Goal: Transaction & Acquisition: Purchase product/service

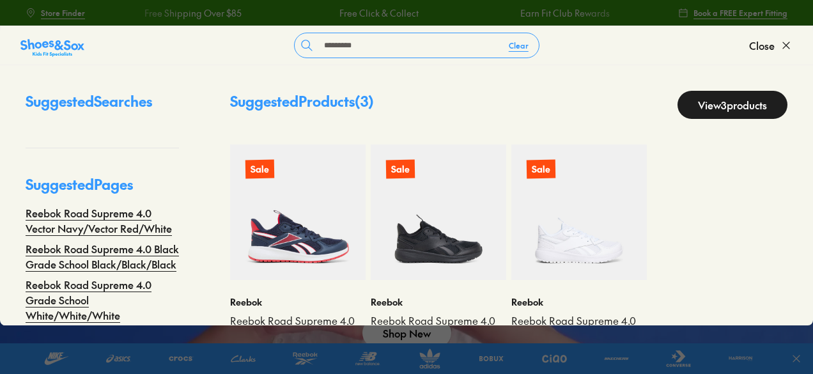
click at [426, 33] on input "*********" at bounding box center [409, 45] width 180 height 24
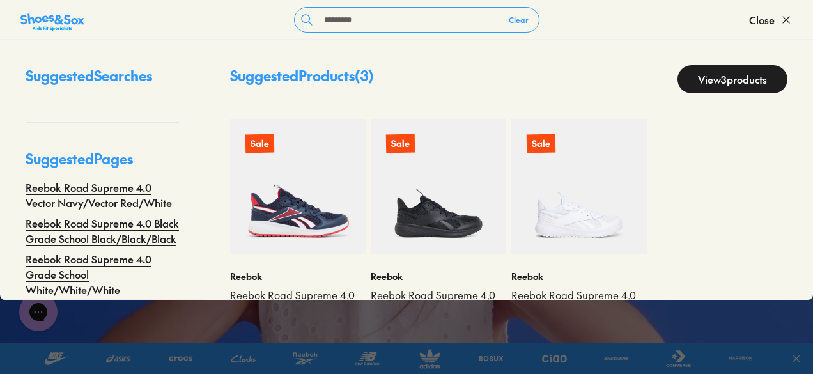
scroll to position [61, 0]
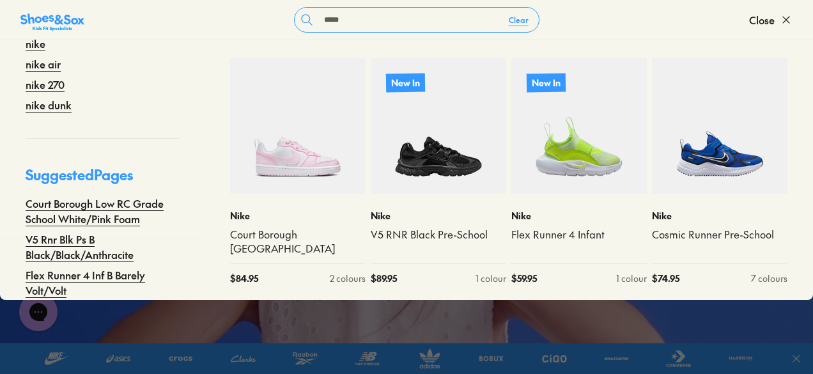
click at [381, 16] on input "****" at bounding box center [409, 20] width 180 height 24
type input "**********"
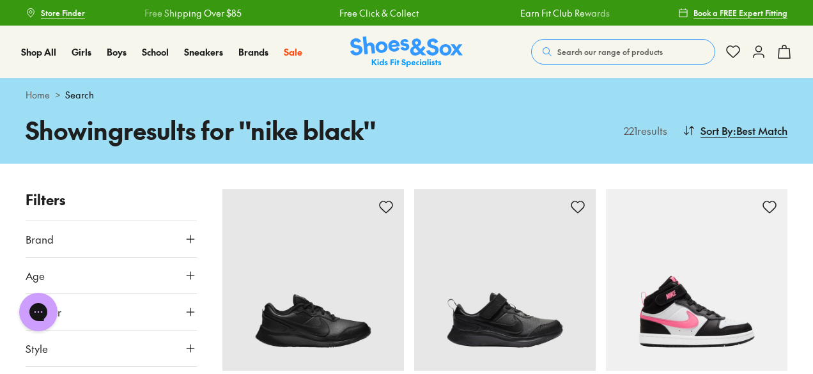
click at [579, 58] on button "Search our range of products" at bounding box center [623, 52] width 184 height 26
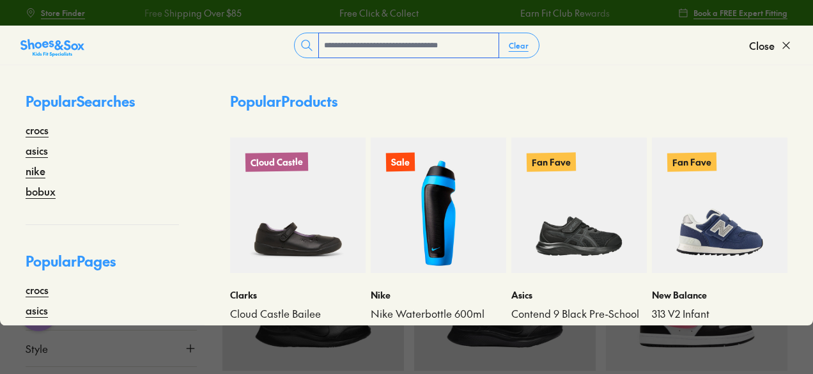
type input "*"
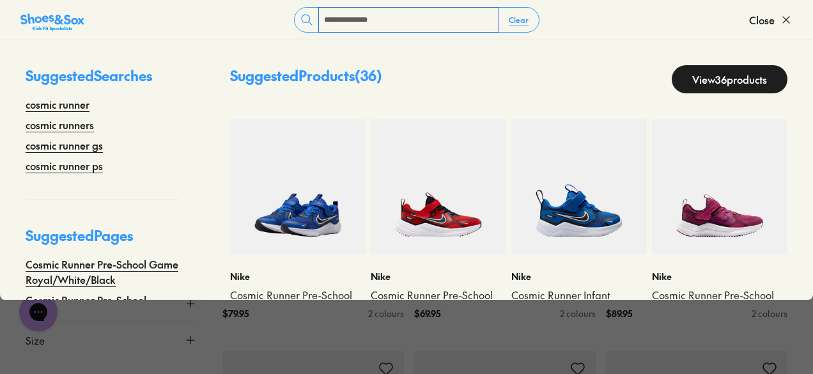
type input "**********"
click at [307, 197] on img at bounding box center [297, 186] width 135 height 135
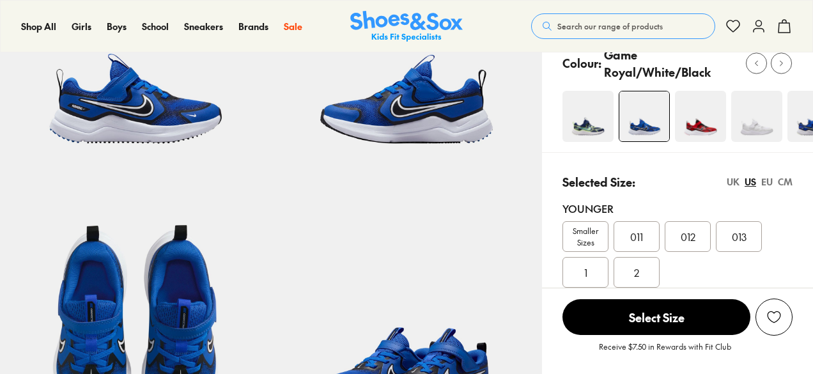
scroll to position [192, 0]
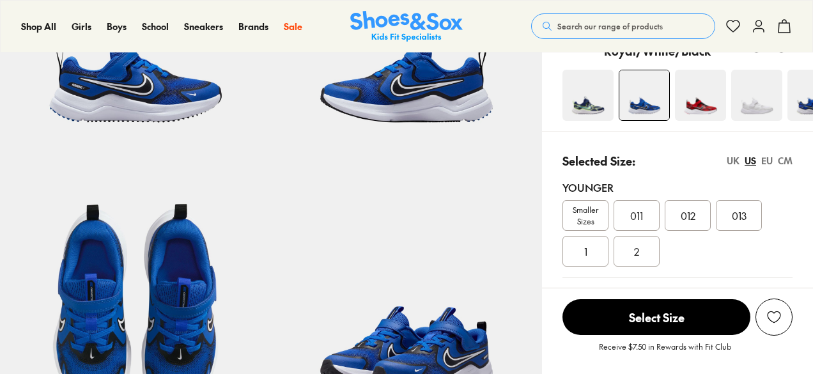
select select "*"
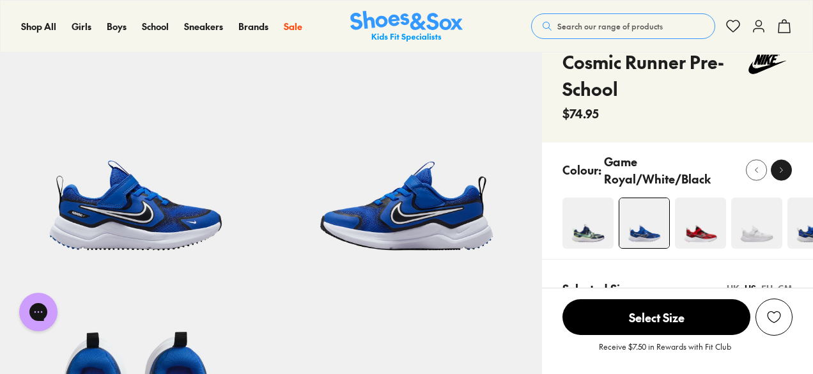
click at [778, 169] on icon at bounding box center [781, 170] width 10 height 10
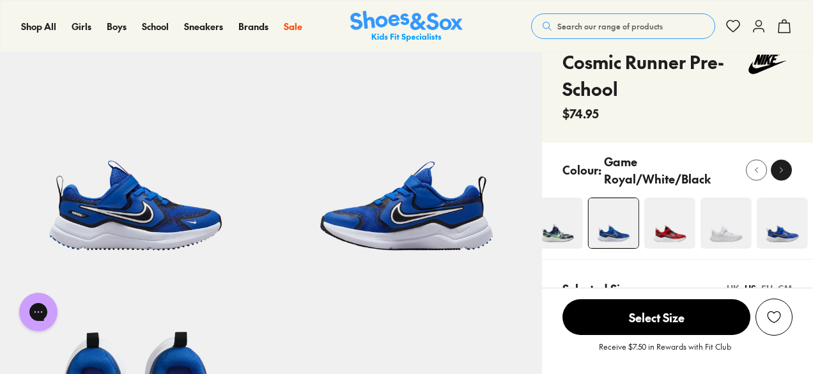
click at [778, 169] on icon at bounding box center [781, 170] width 10 height 10
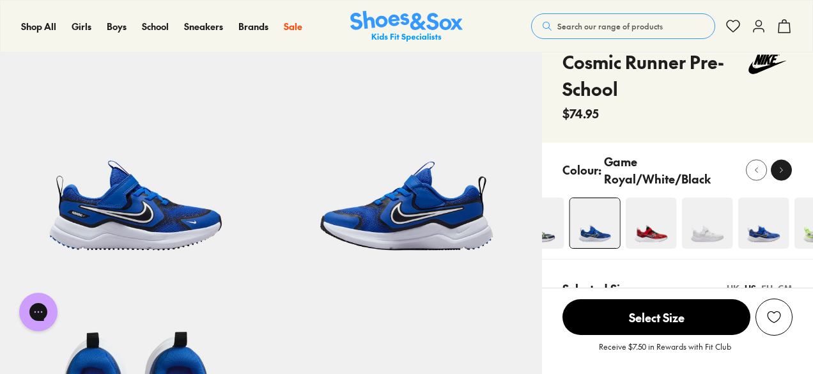
click at [778, 169] on icon at bounding box center [781, 170] width 10 height 10
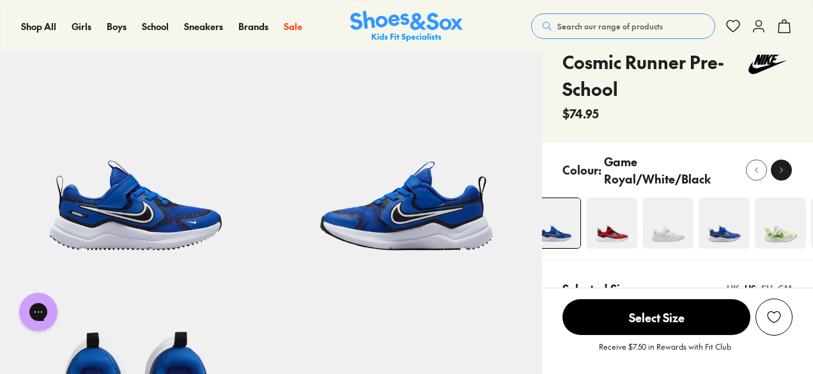
click at [778, 169] on icon at bounding box center [781, 170] width 10 height 10
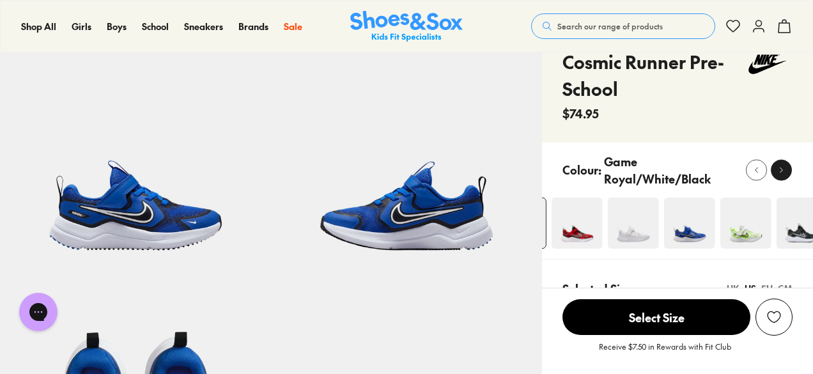
click at [778, 169] on icon at bounding box center [781, 170] width 10 height 10
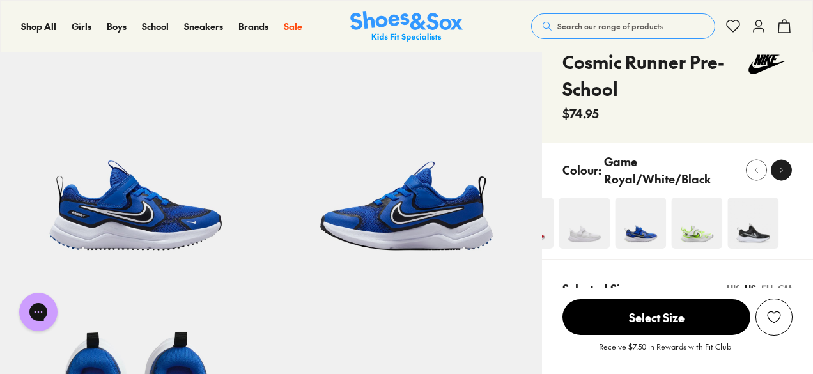
click at [778, 169] on icon at bounding box center [781, 170] width 10 height 10
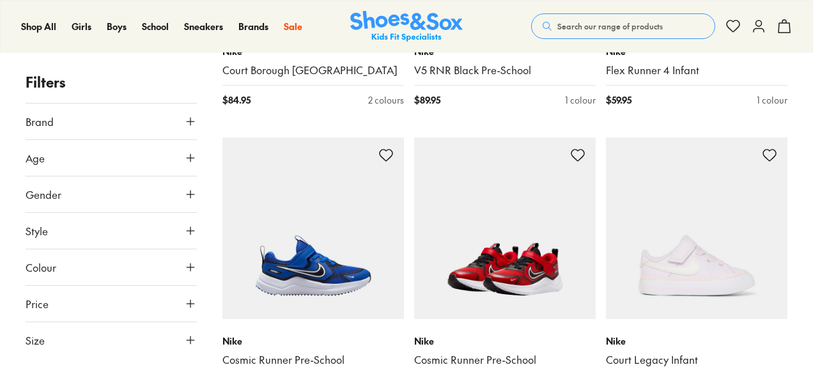
click at [502, 227] on img at bounding box center [504, 227] width 181 height 181
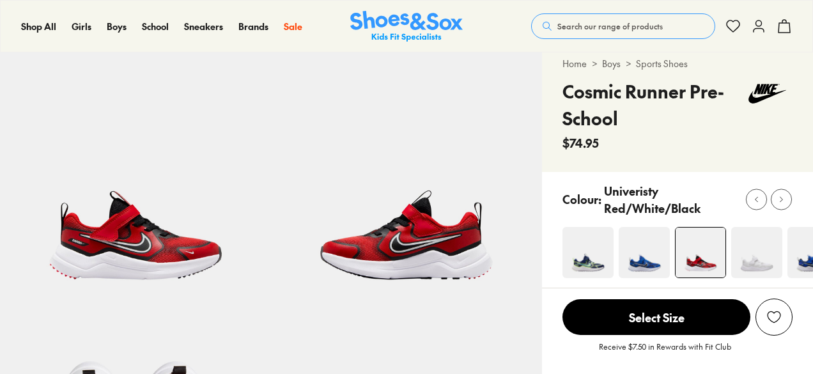
scroll to position [64, 0]
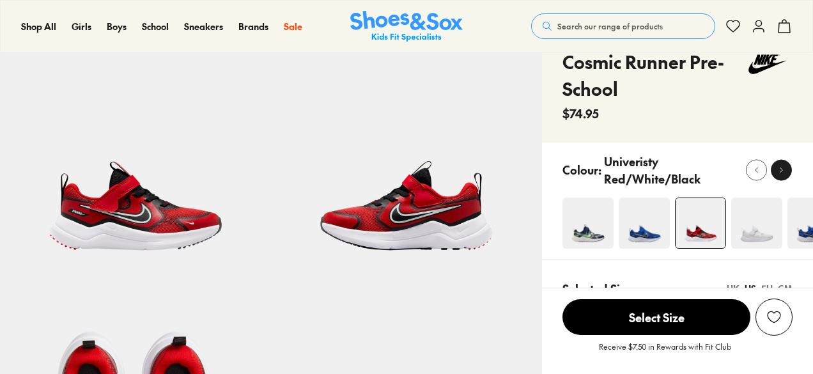
click at [786, 167] on div at bounding box center [780, 169] width 13 height 13
select select "*"
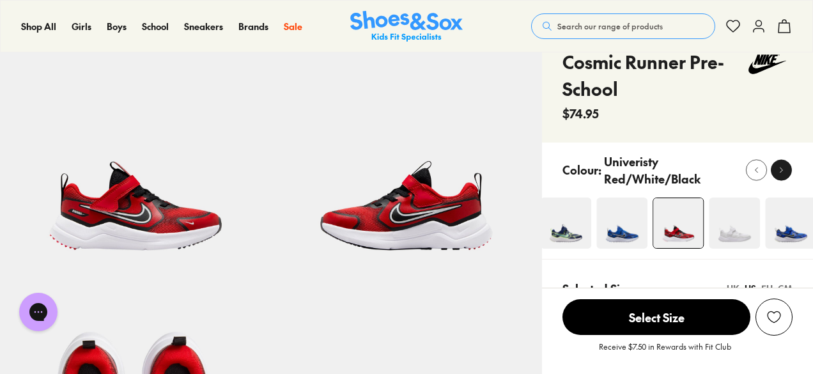
scroll to position [0, 0]
click at [786, 167] on div at bounding box center [780, 169] width 13 height 13
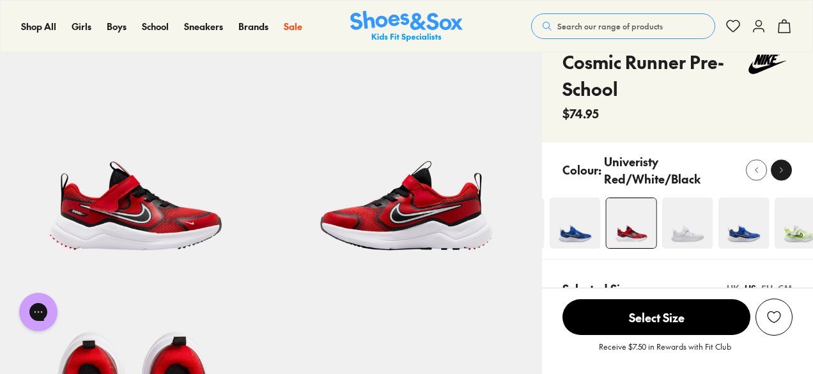
click at [786, 167] on div at bounding box center [780, 169] width 13 height 13
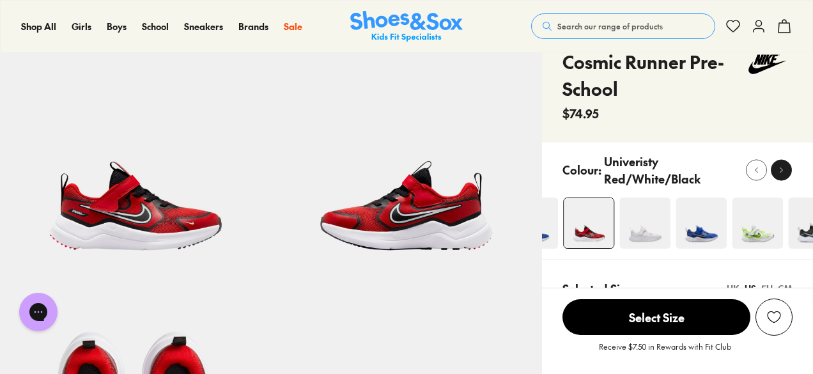
click at [786, 167] on div at bounding box center [780, 169] width 13 height 13
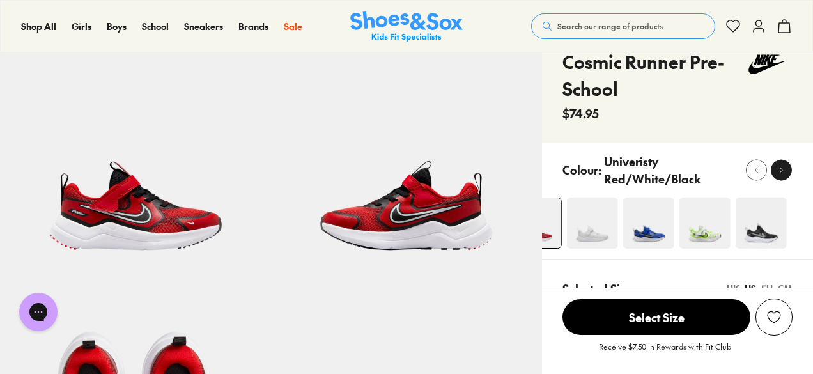
click at [786, 167] on div at bounding box center [780, 169] width 13 height 13
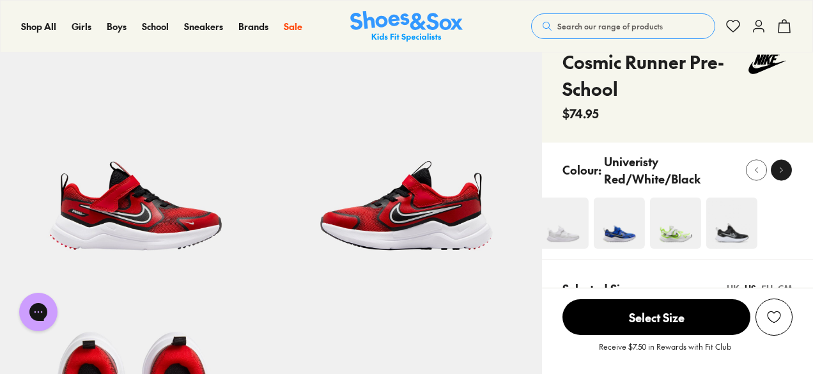
click at [786, 167] on div at bounding box center [780, 169] width 13 height 13
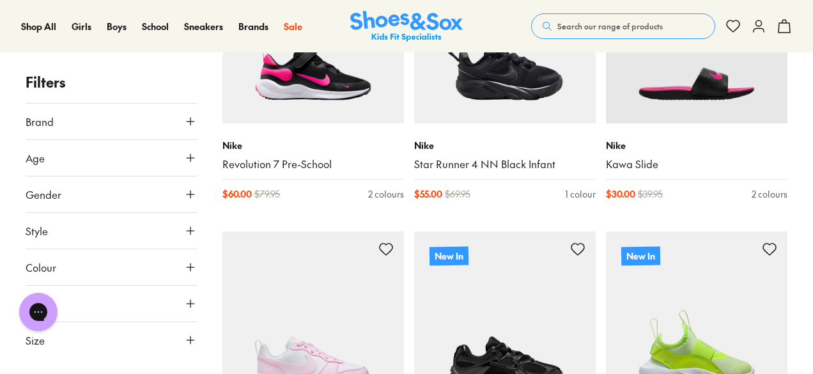
click at [607, 29] on span "Search our range of products" at bounding box center [609, 26] width 105 height 12
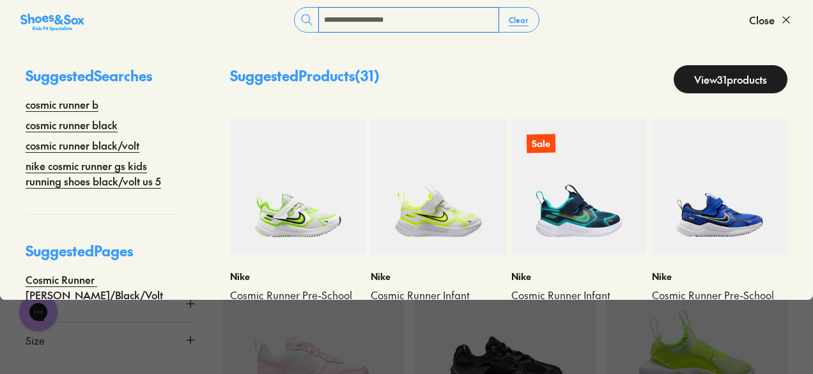
type input "**********"
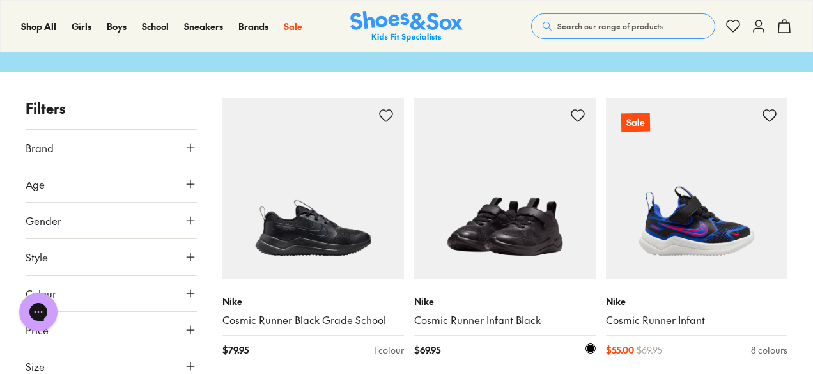
click at [484, 199] on img at bounding box center [504, 188] width 181 height 181
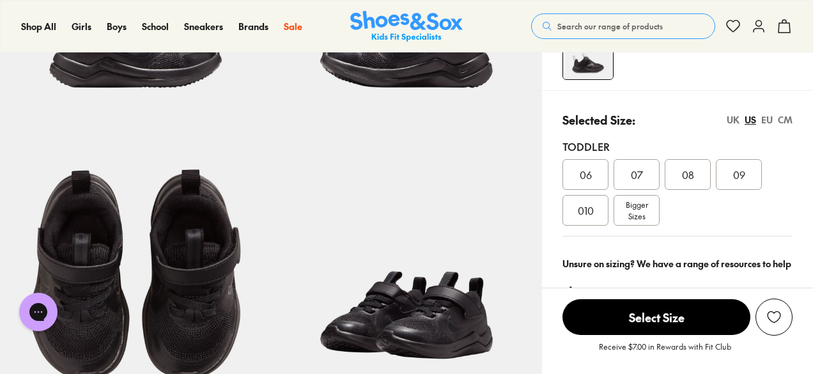
select select "*"
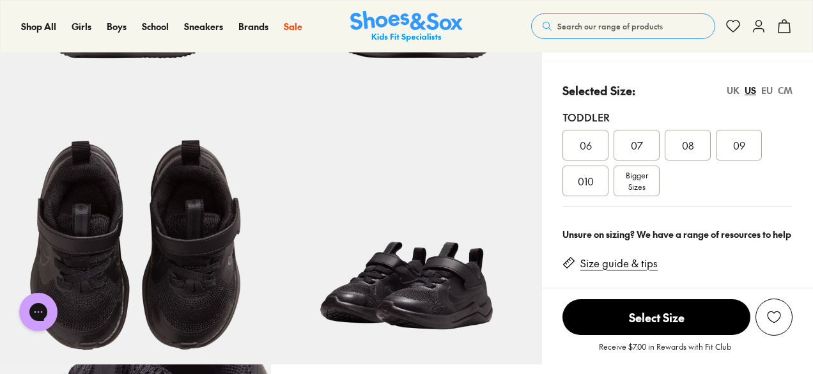
click at [642, 178] on span "Bigger Sizes" at bounding box center [637, 180] width 22 height 23
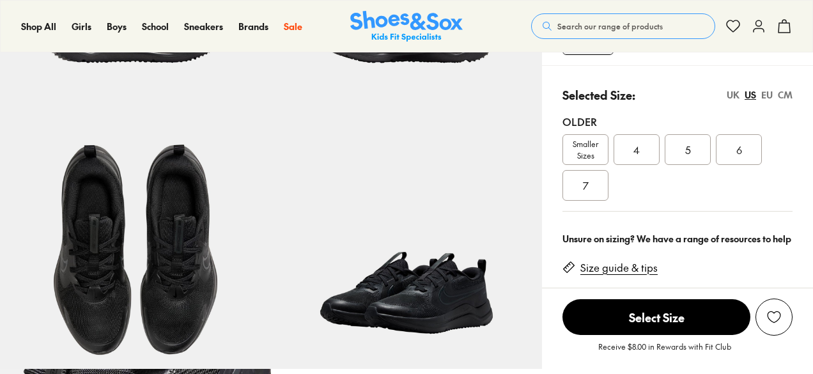
scroll to position [192, 0]
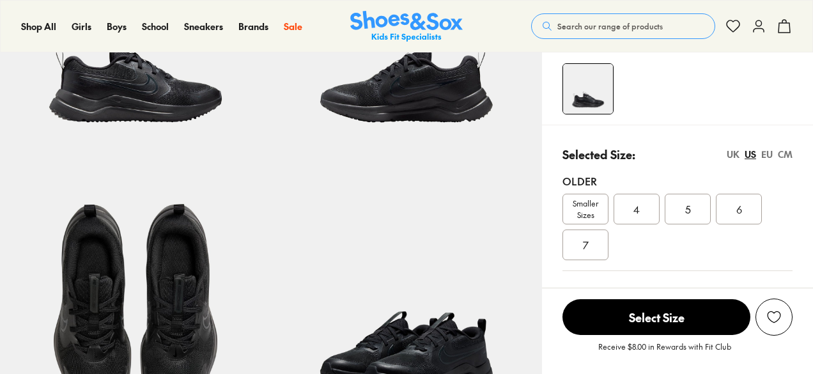
select select "*"
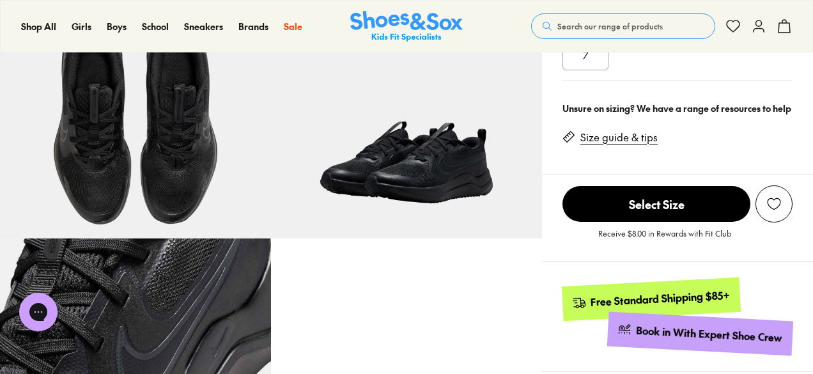
scroll to position [380, 0]
